Goal: Task Accomplishment & Management: Manage account settings

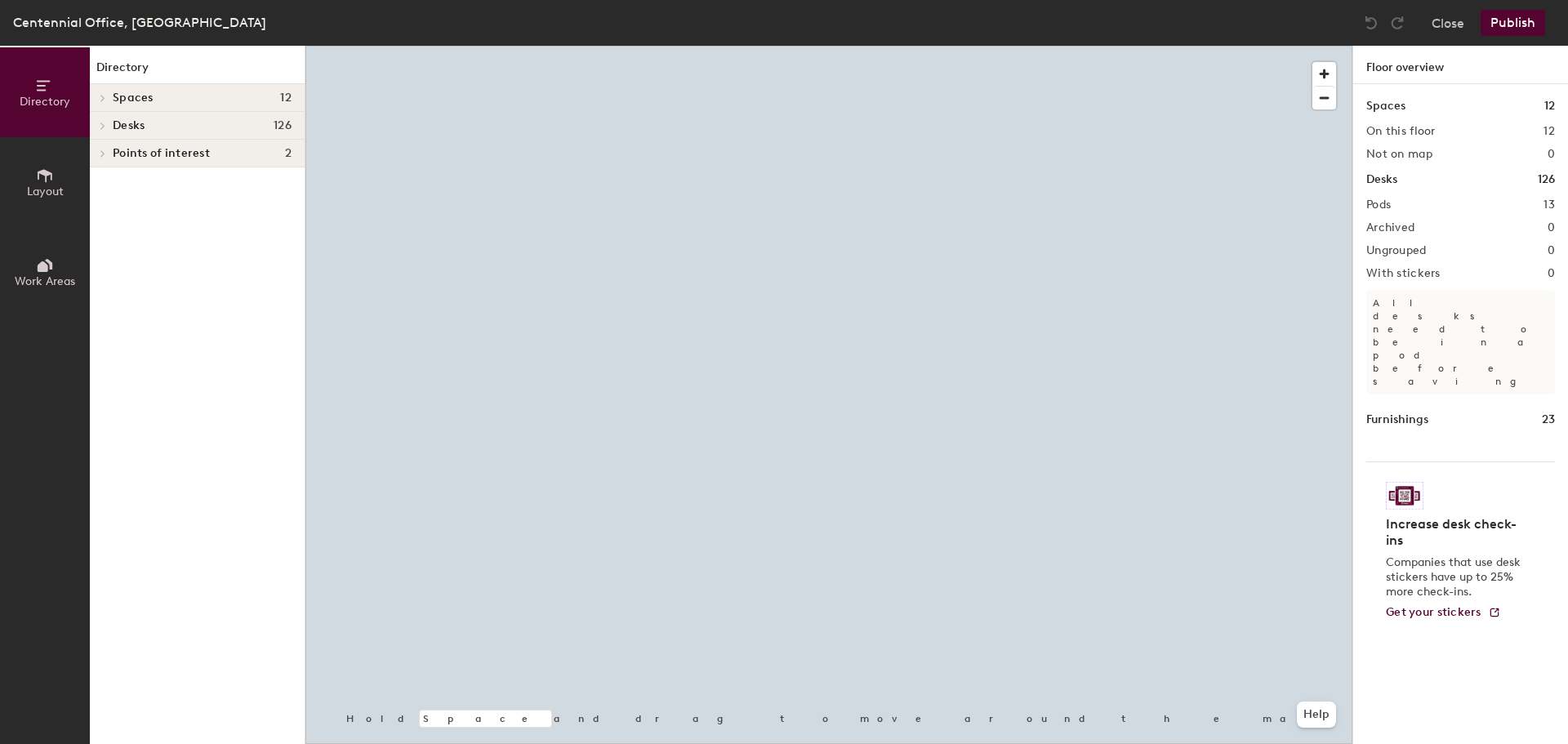
click at [1018, 45] on div at bounding box center [828, 45] width 1047 height 0
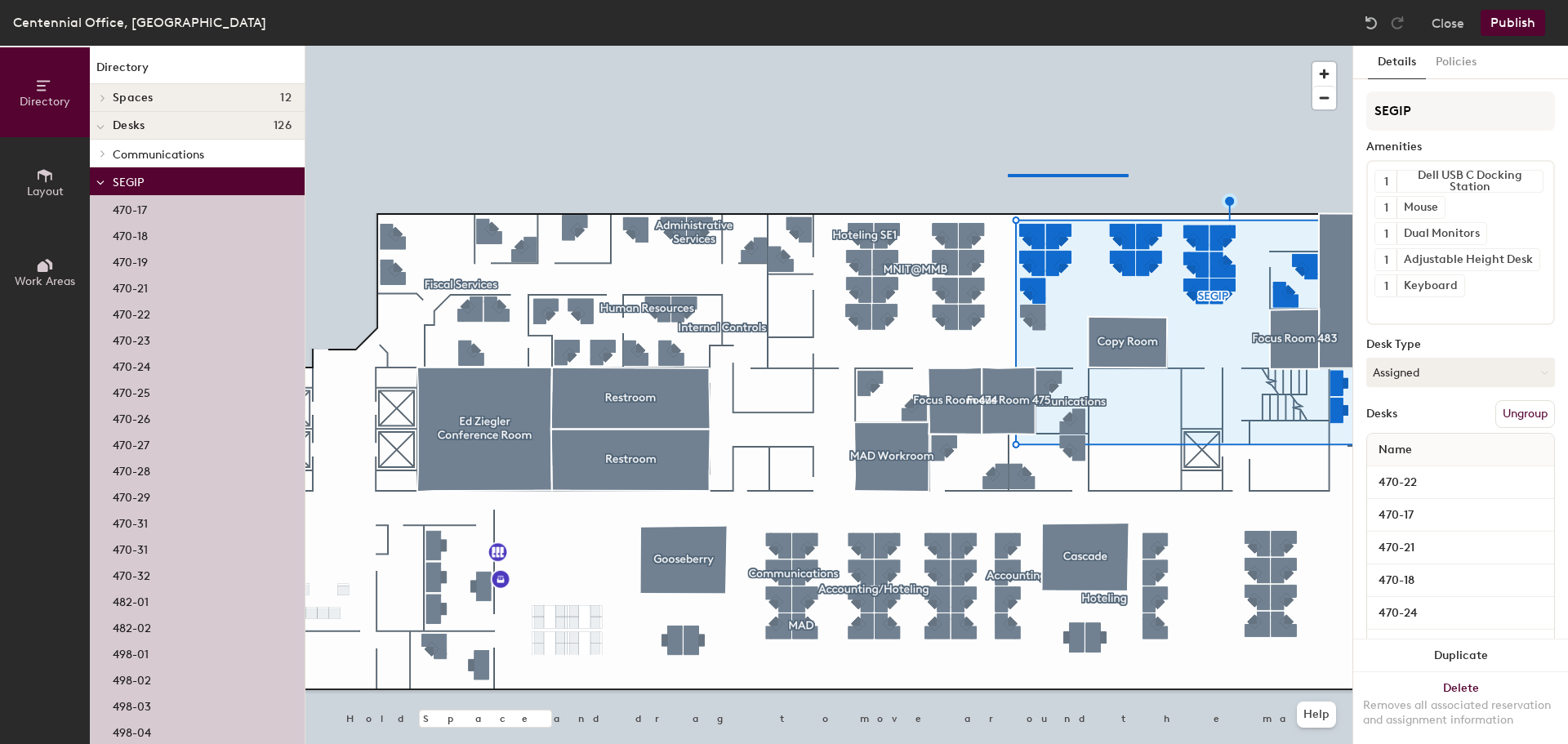
click at [1006, 45] on div at bounding box center [828, 45] width 1047 height 0
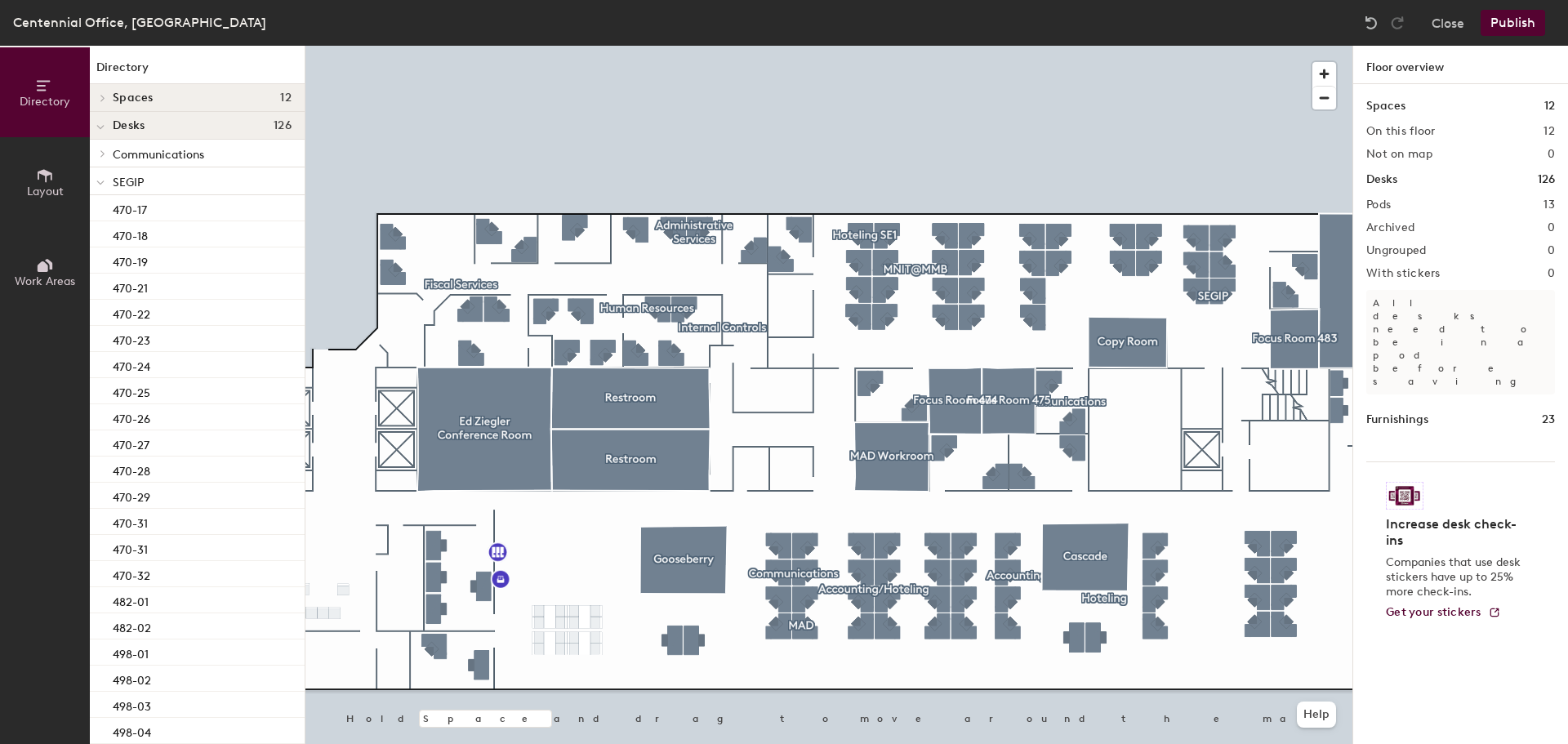
click at [1138, 45] on div at bounding box center [828, 45] width 1047 height 0
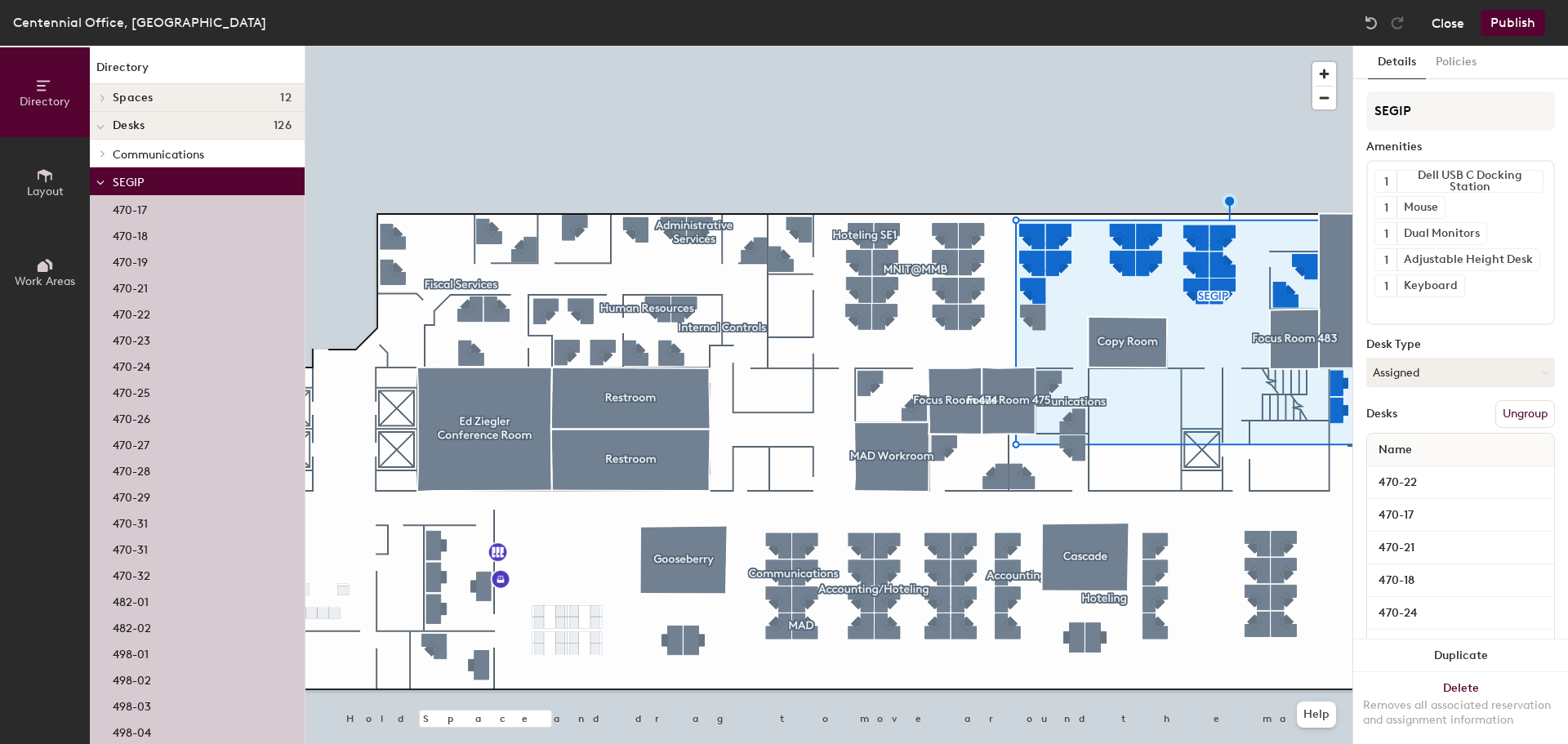
click at [1460, 33] on button "Close" at bounding box center [1448, 22] width 33 height 26
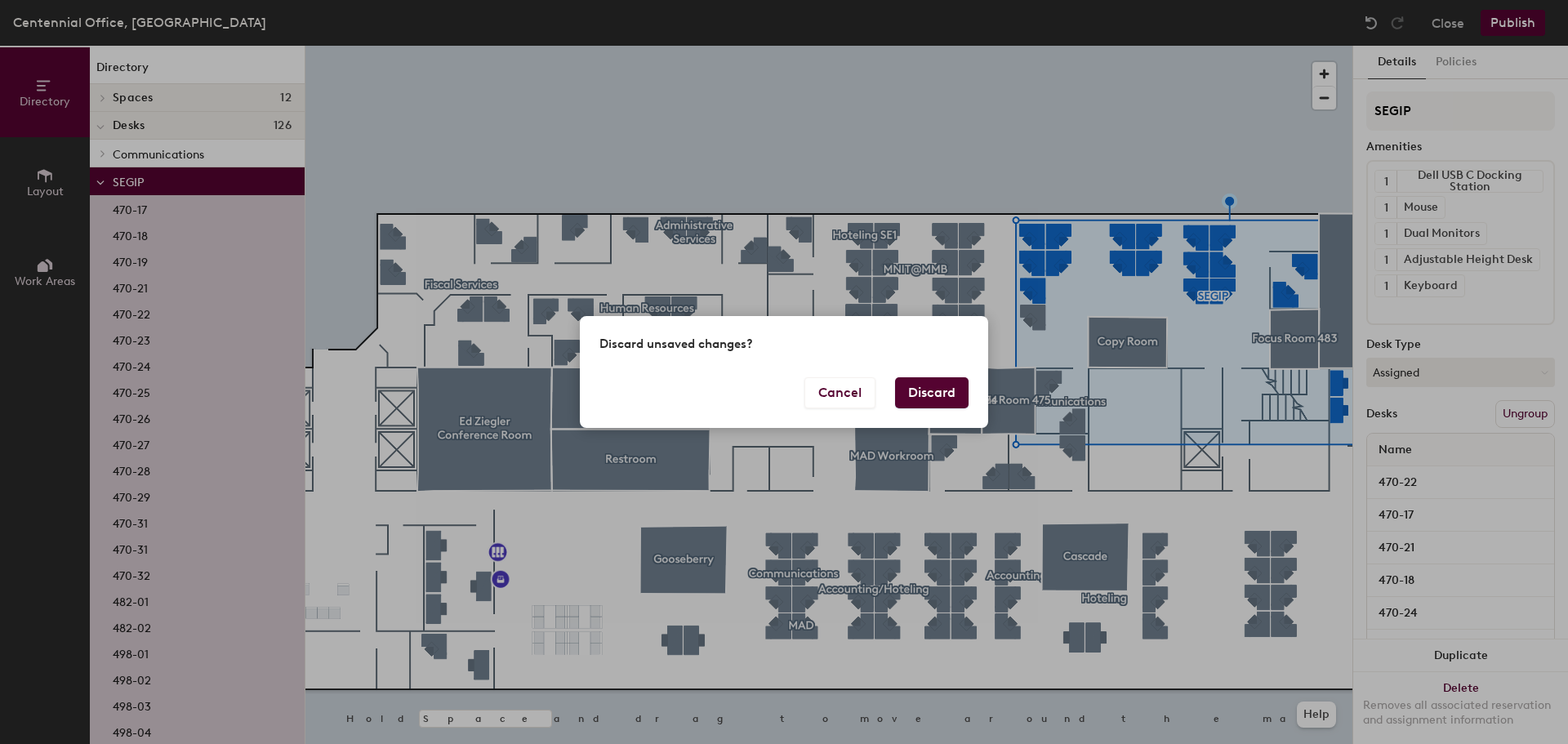
click at [909, 392] on button "Discard" at bounding box center [931, 393] width 73 height 31
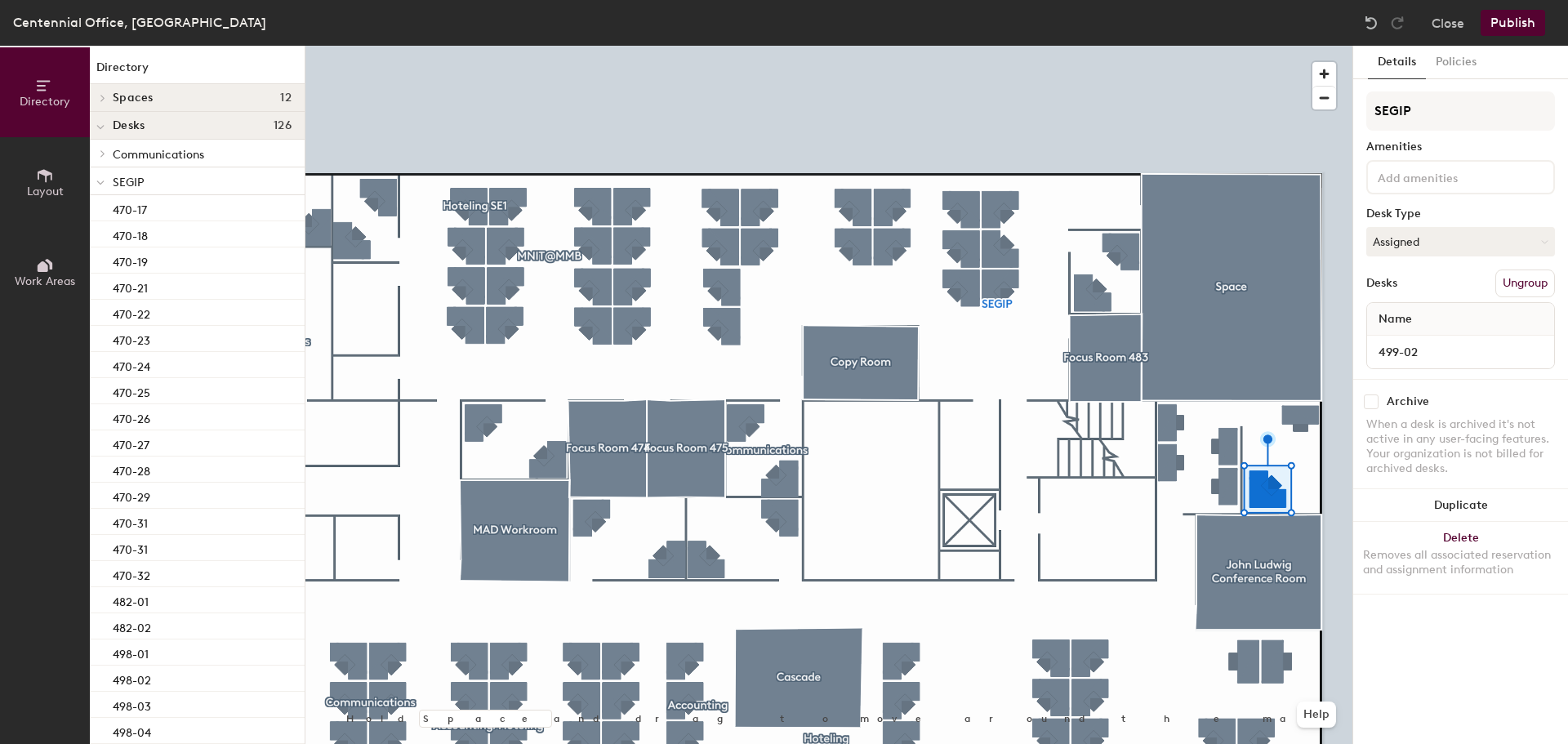
click at [1313, 45] on div at bounding box center [828, 45] width 1047 height 0
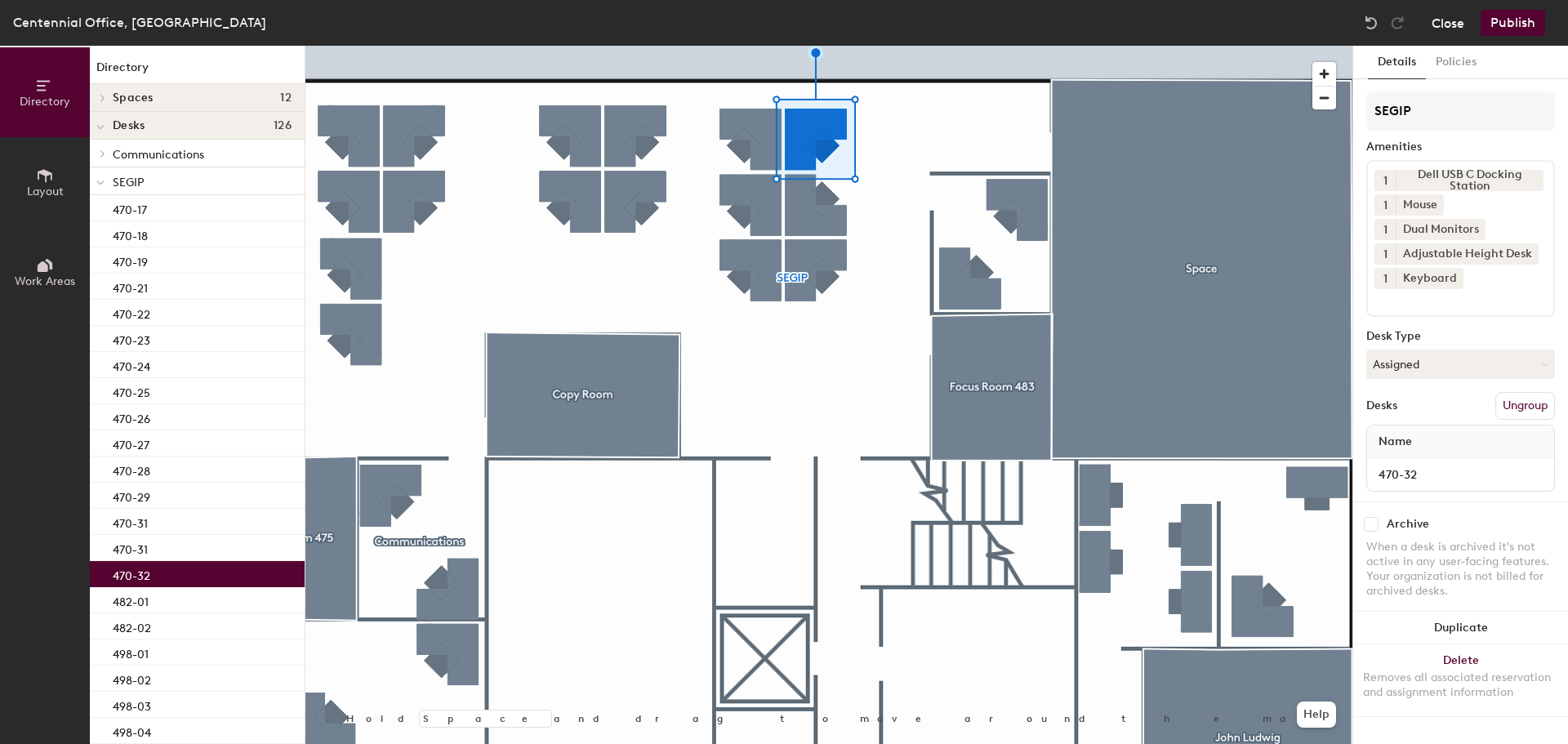
click at [1444, 25] on button "Close" at bounding box center [1448, 22] width 33 height 26
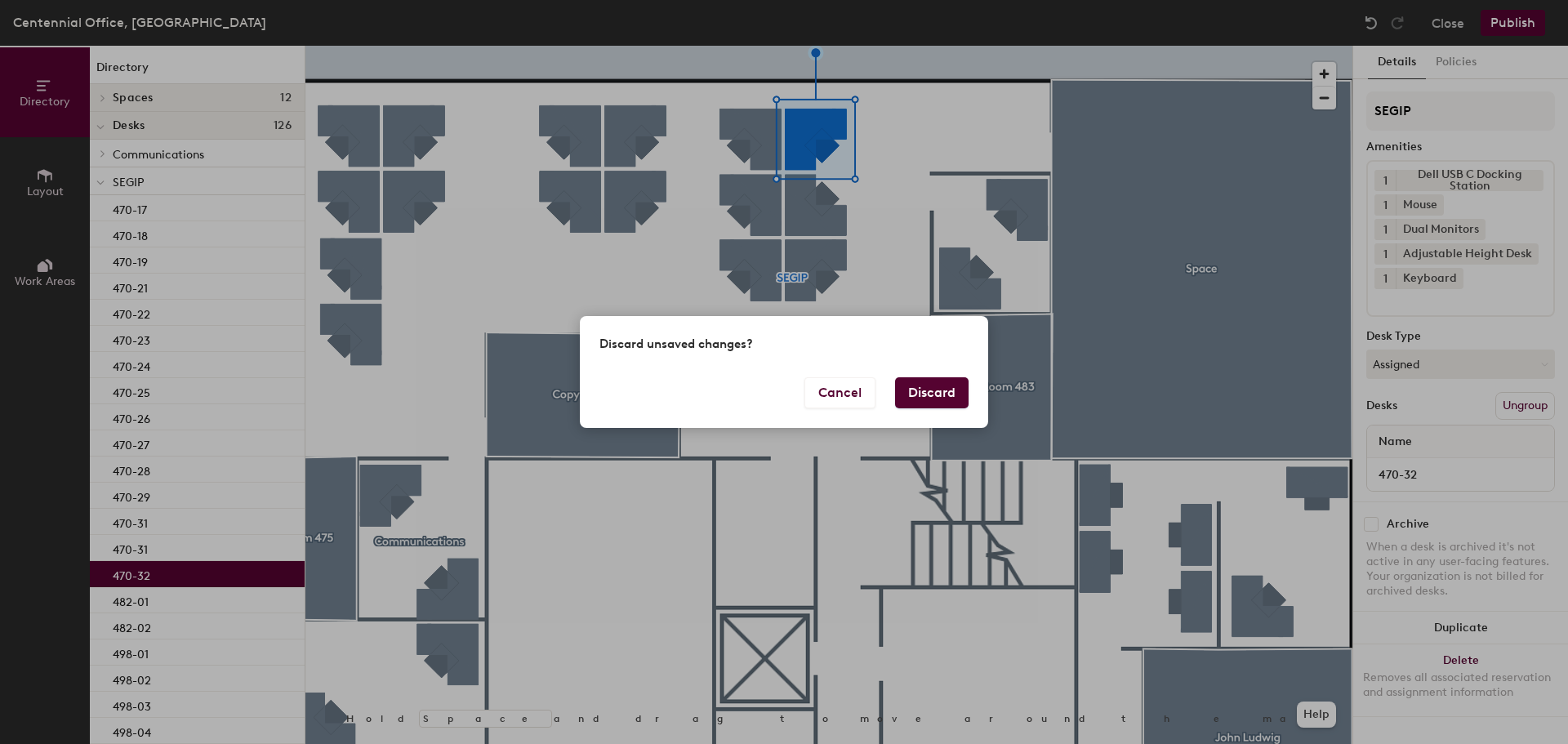
click at [947, 397] on button "Discard" at bounding box center [931, 393] width 73 height 31
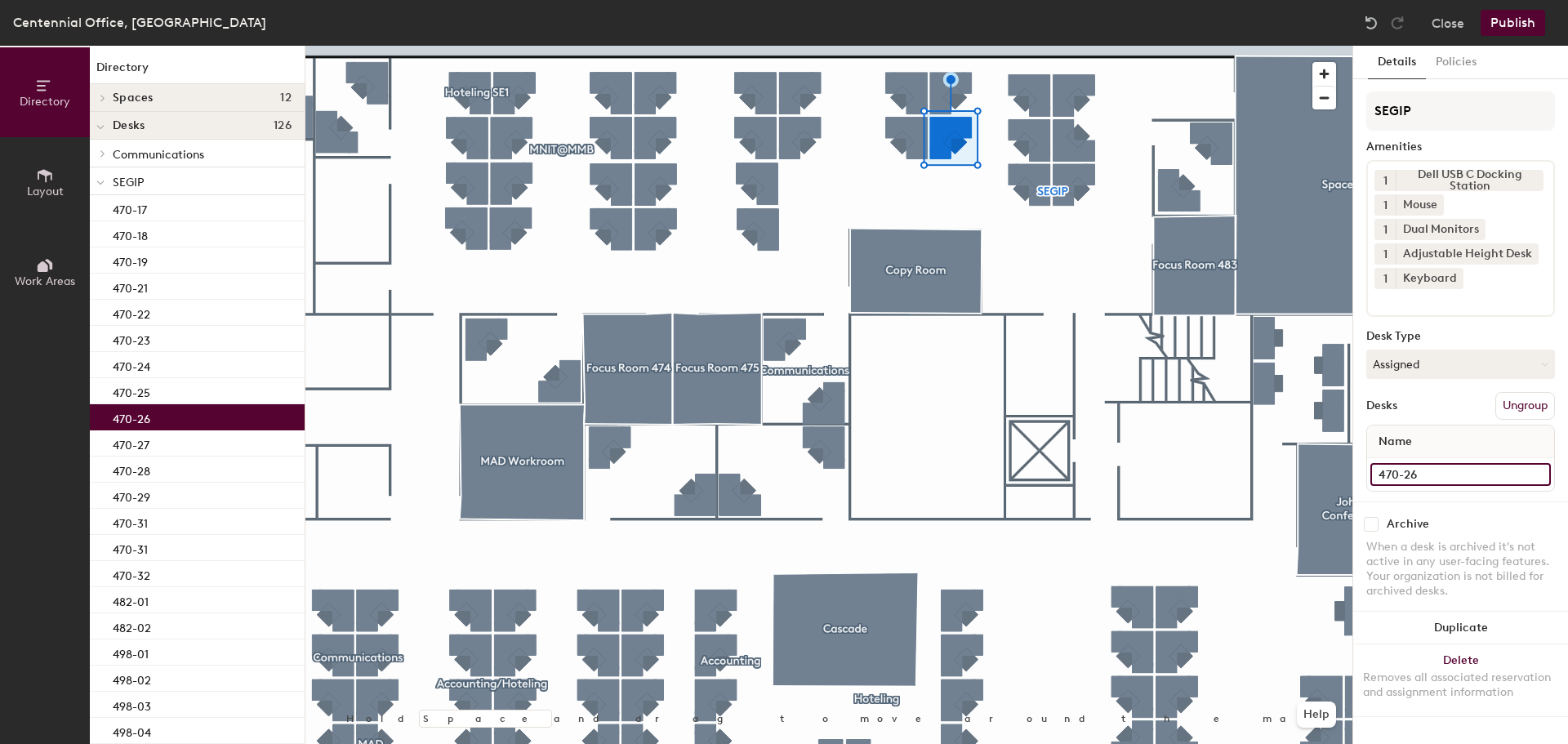
click at [1463, 479] on input "470-26" at bounding box center [1460, 475] width 180 height 23
click at [1457, 475] on input "470-26" at bounding box center [1460, 475] width 180 height 23
type input "470-25"
click at [1452, 482] on input "470-25" at bounding box center [1460, 475] width 180 height 23
click at [1452, 481] on input "470-25" at bounding box center [1460, 475] width 180 height 23
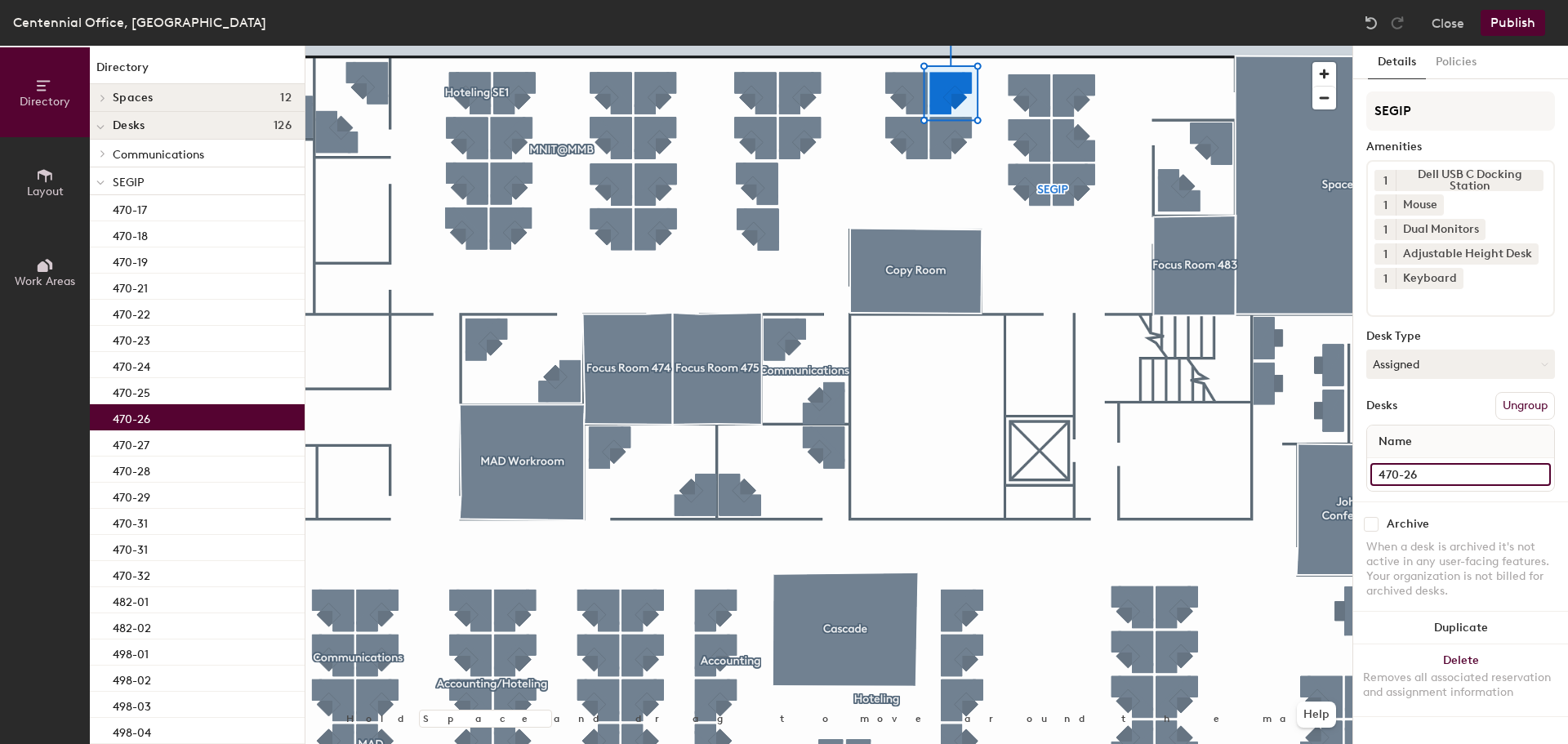
type input "470-26"
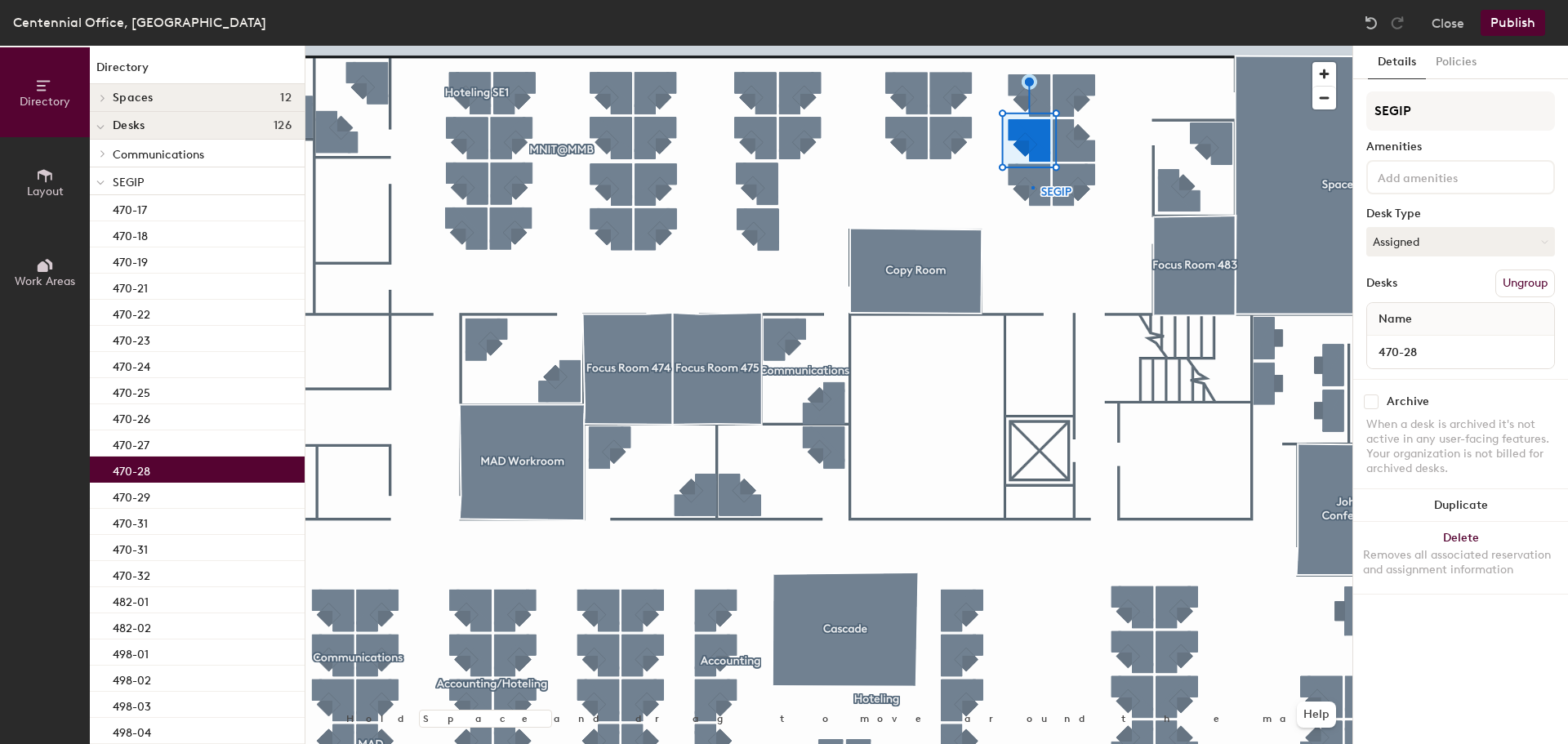
click at [1032, 45] on div at bounding box center [828, 45] width 1047 height 0
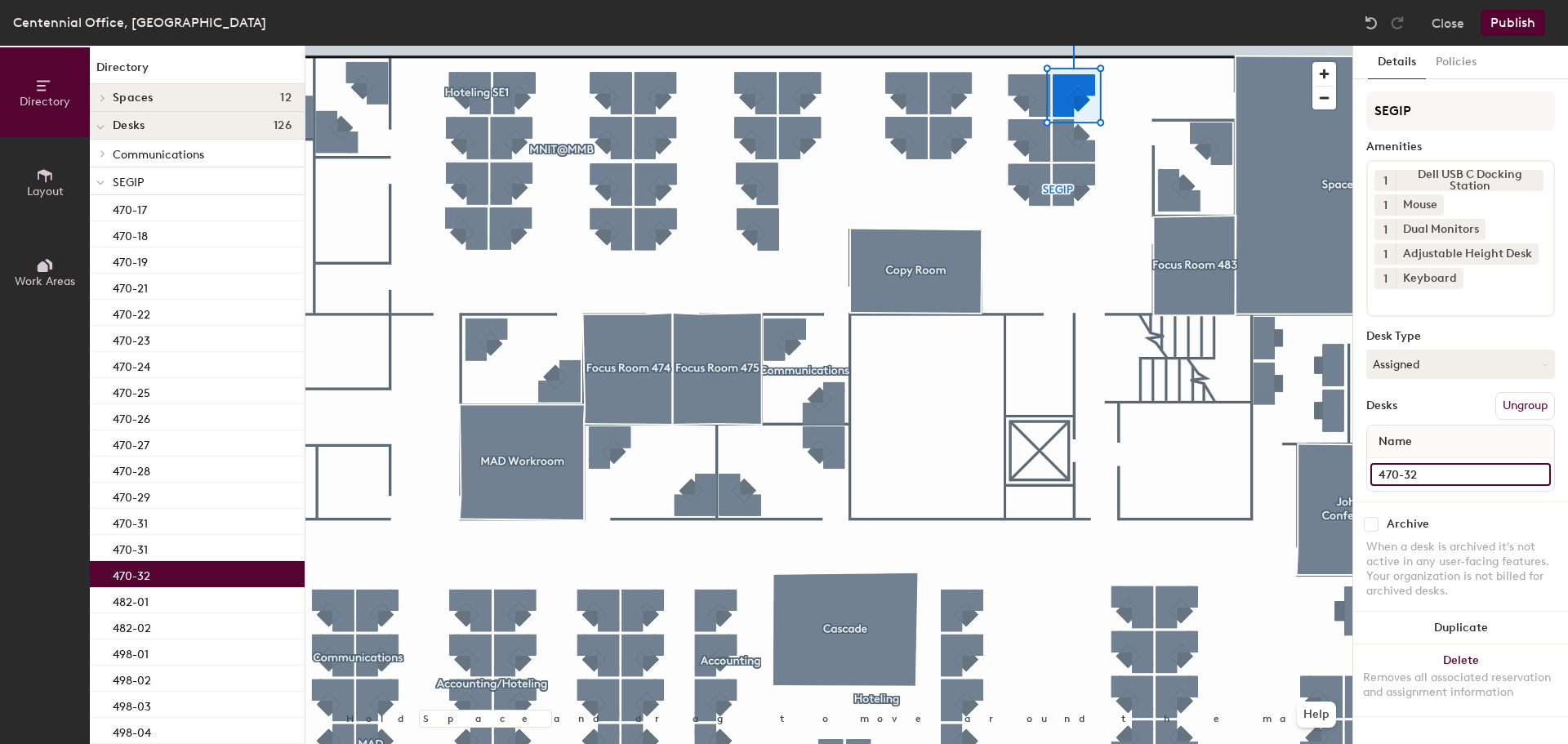
click at [1454, 477] on input "470-32" at bounding box center [1460, 475] width 180 height 23
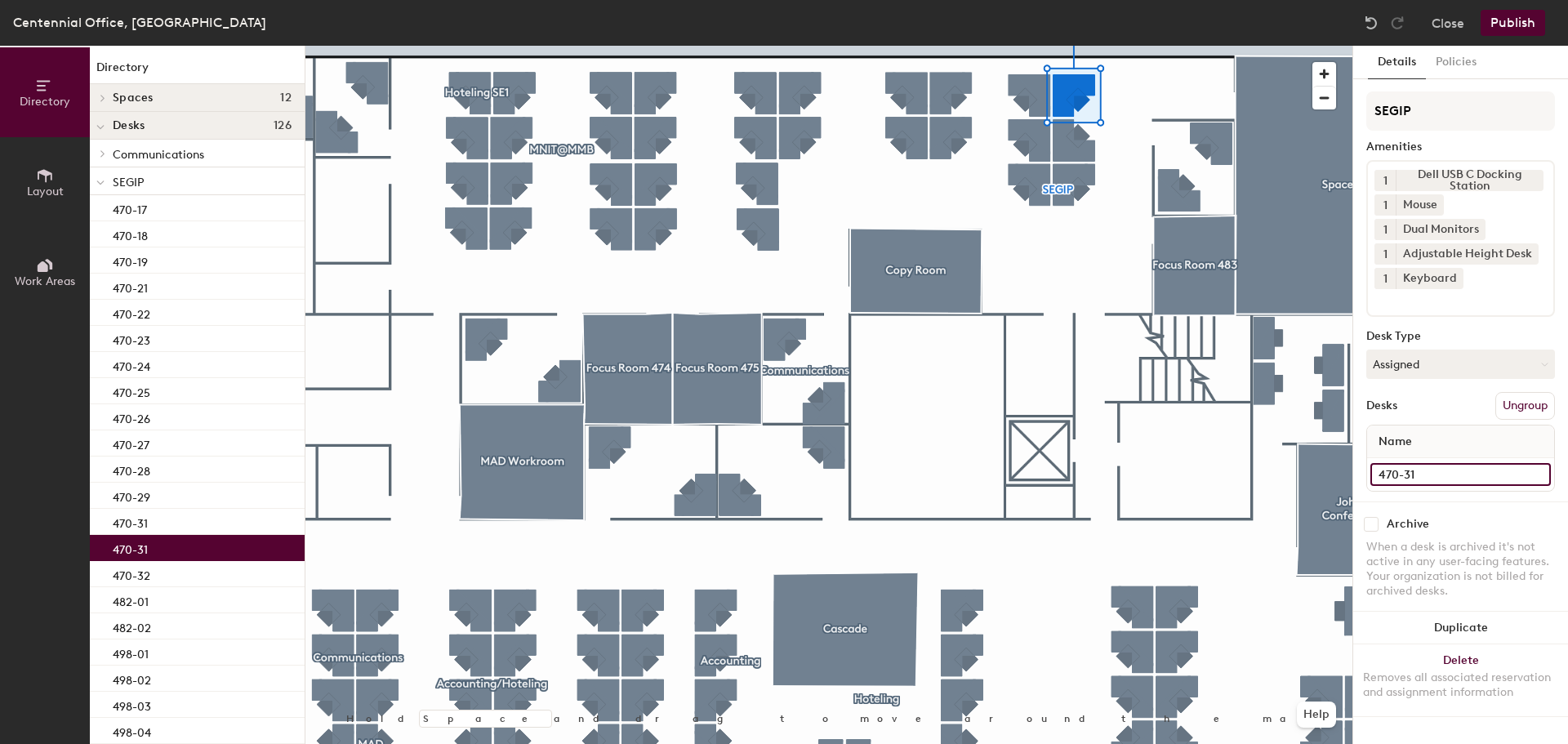
click at [1468, 480] on input "470-31" at bounding box center [1460, 475] width 180 height 23
click at [1432, 473] on input "470-31" at bounding box center [1460, 475] width 180 height 23
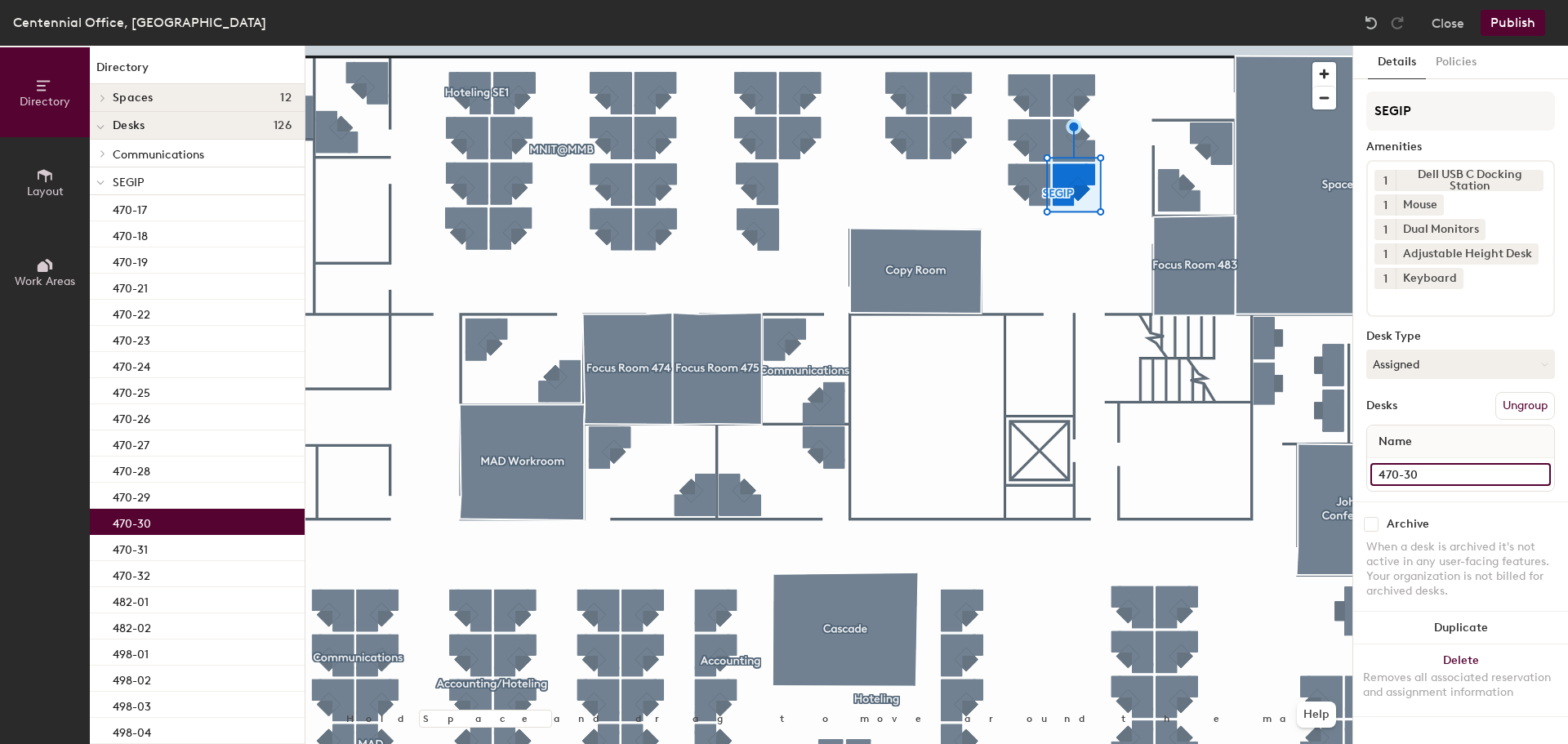
type input "470-30"
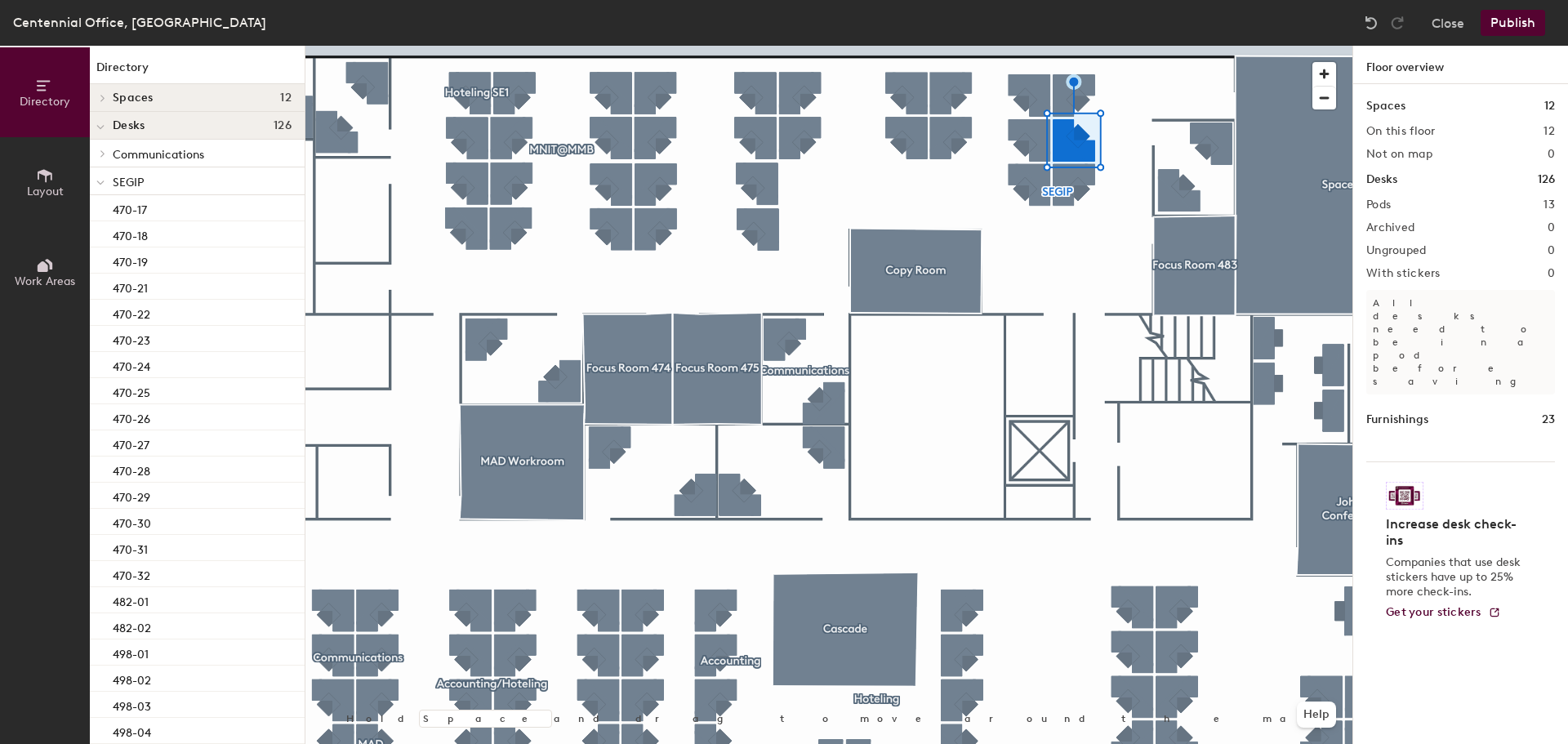
click at [1505, 30] on button "Publish" at bounding box center [1512, 22] width 65 height 26
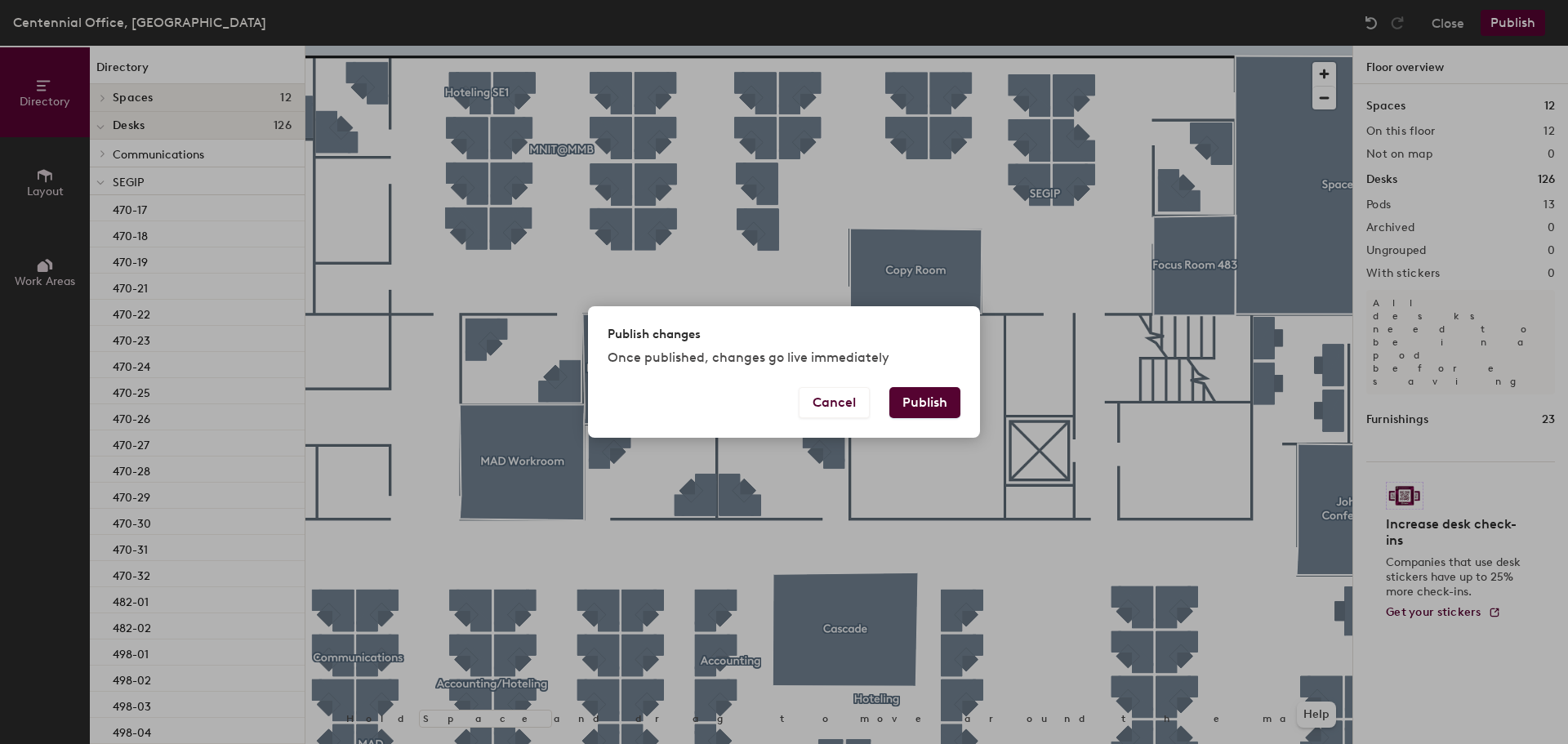
click at [930, 392] on button "Publish" at bounding box center [925, 403] width 71 height 31
